Goal: Navigation & Orientation: Understand site structure

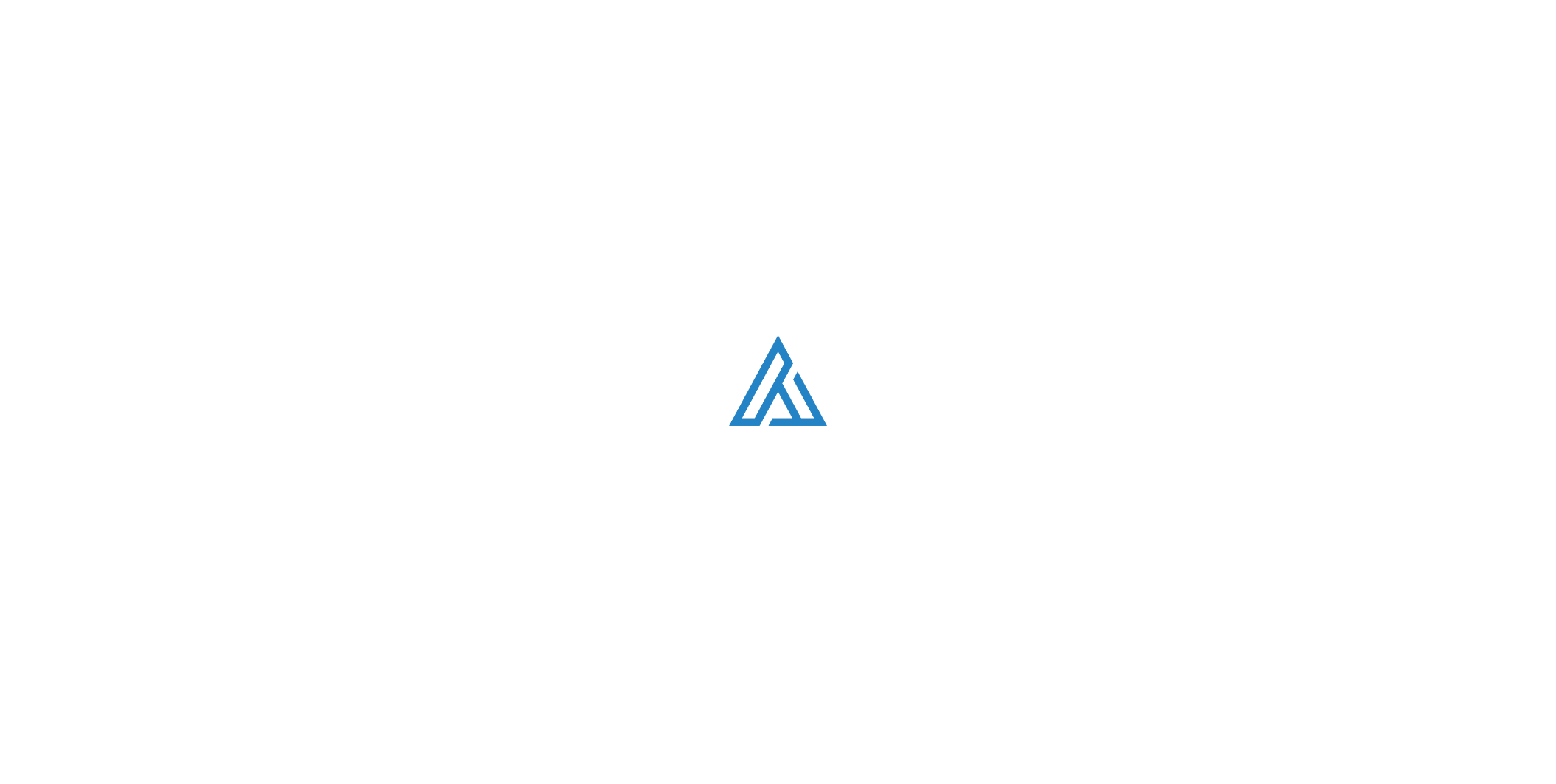
scroll to position [325, 0]
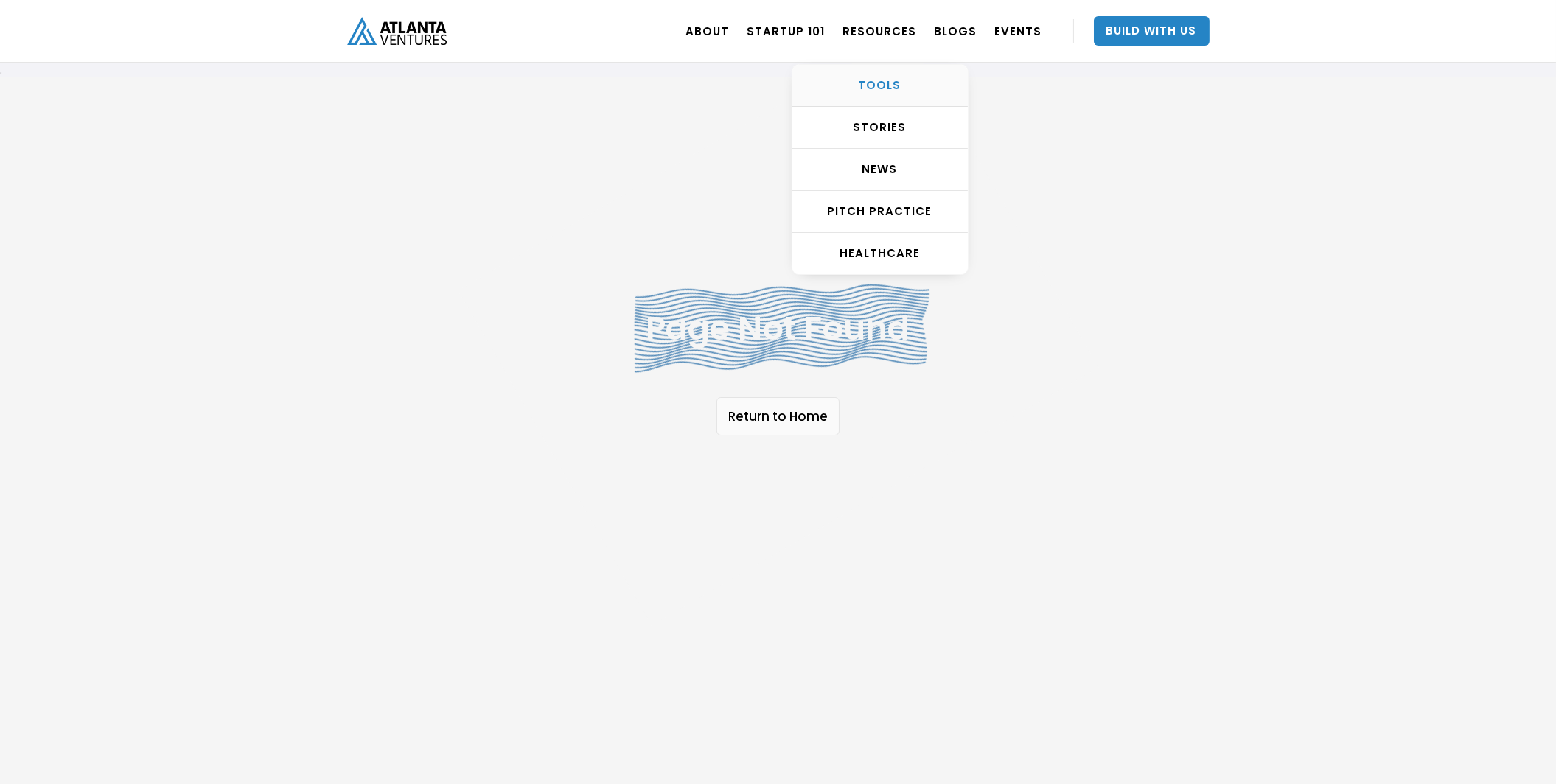
click at [898, 92] on div "TOOLS" at bounding box center [880, 85] width 175 height 14
click at [893, 132] on div "STORIES" at bounding box center [880, 127] width 175 height 14
